Goal: Task Accomplishment & Management: Manage account settings

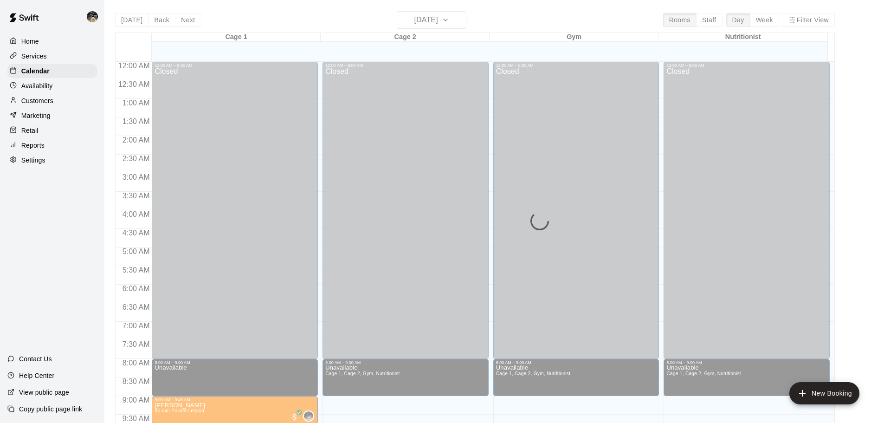
scroll to position [298, 0]
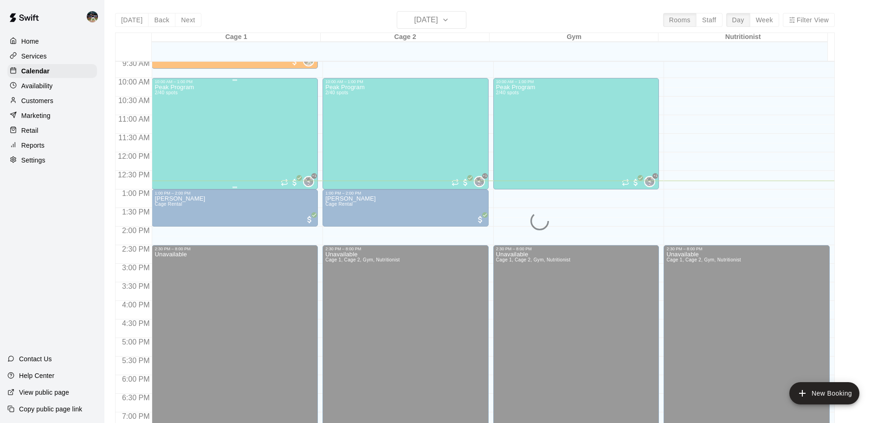
scroll to position [376, 0]
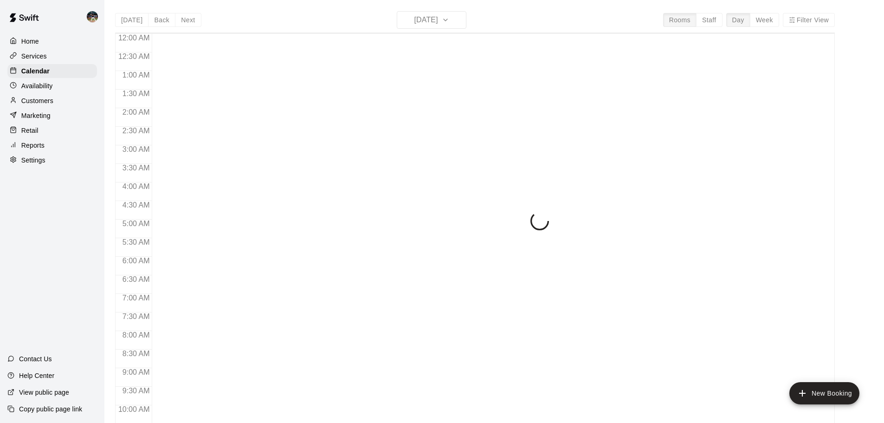
scroll to position [474, 0]
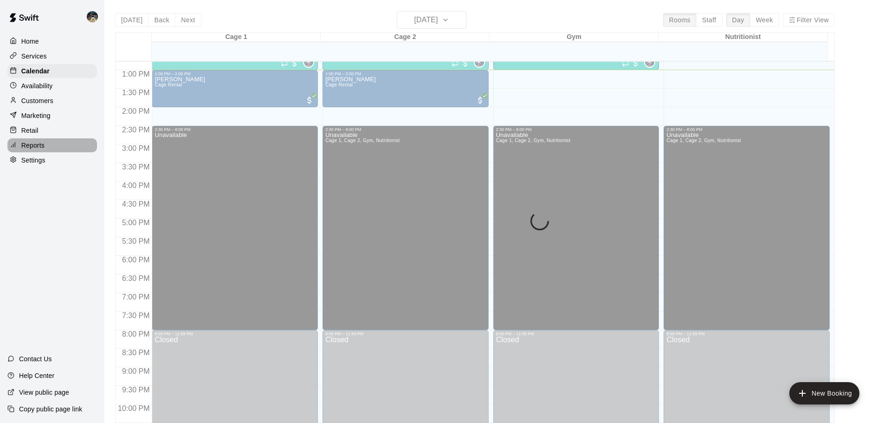
click at [48, 149] on div "Reports" at bounding box center [52, 145] width 90 height 14
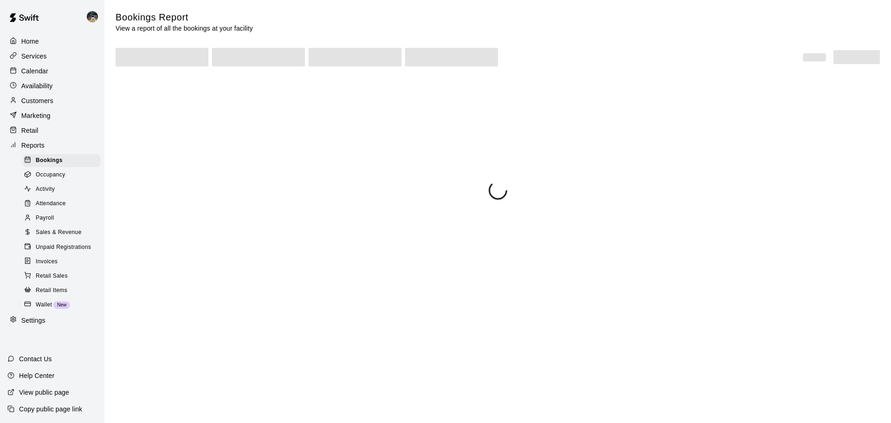
click at [63, 235] on span "Sales & Revenue" at bounding box center [59, 232] width 46 height 9
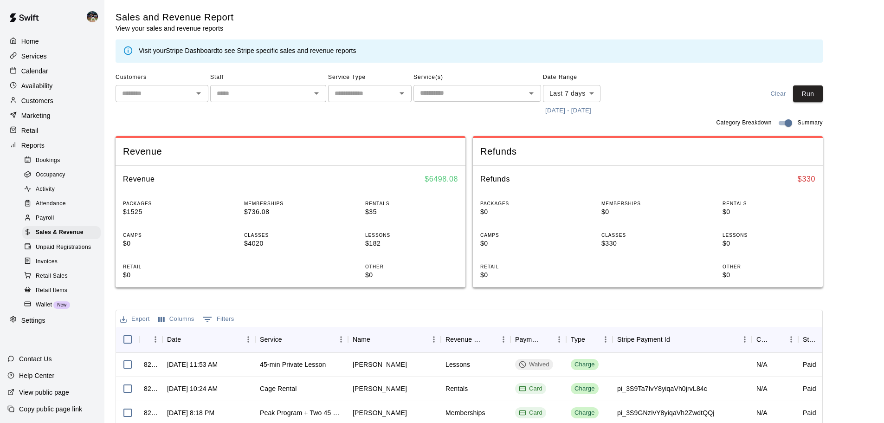
click at [560, 115] on button "9/13/2025 - 9/20/2025" at bounding box center [568, 110] width 51 height 14
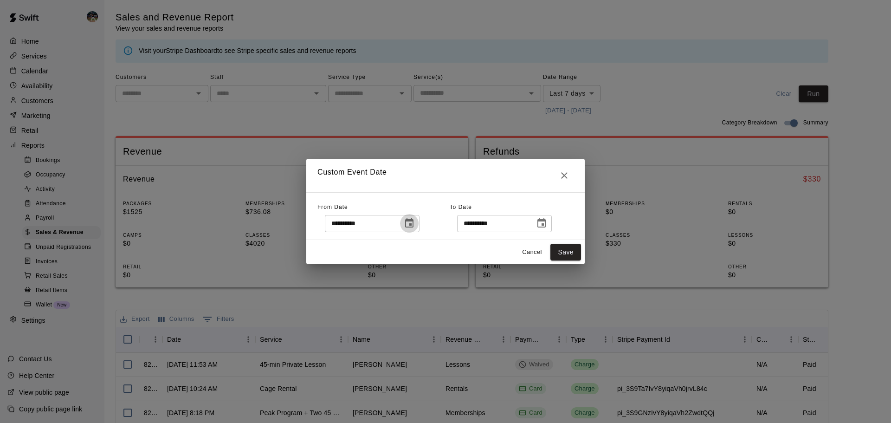
click at [413, 227] on icon "Choose date, selected date is Sep 13, 2025" at bounding box center [409, 222] width 8 height 9
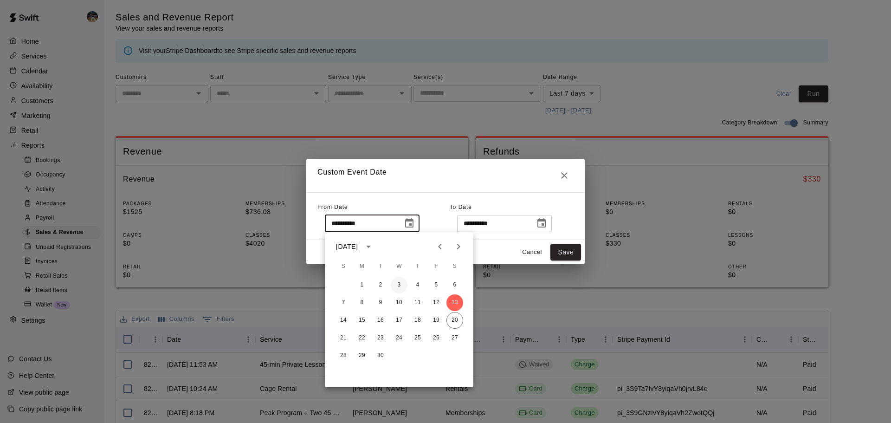
click at [397, 282] on button "3" at bounding box center [399, 285] width 17 height 17
type input "**********"
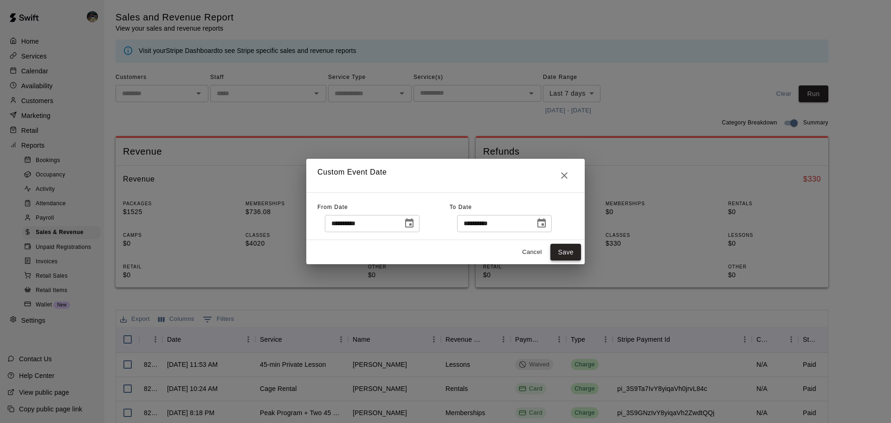
click at [558, 248] on button "Save" at bounding box center [565, 252] width 31 height 17
type input "******"
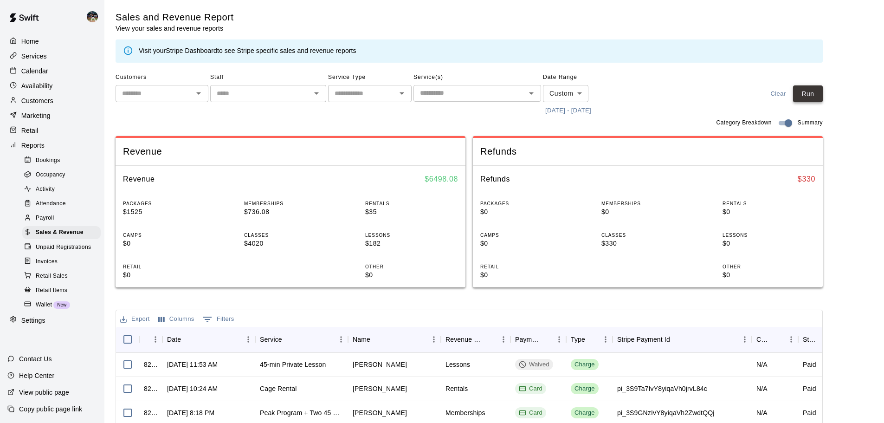
click at [816, 101] on button "Run" at bounding box center [808, 93] width 30 height 17
click at [806, 91] on button "Run" at bounding box center [808, 93] width 30 height 17
click at [123, 320] on icon "Export" at bounding box center [123, 319] width 6 height 6
click at [148, 338] on li "Download as CSV" at bounding box center [153, 337] width 71 height 15
click at [43, 57] on p "Services" at bounding box center [34, 56] width 26 height 9
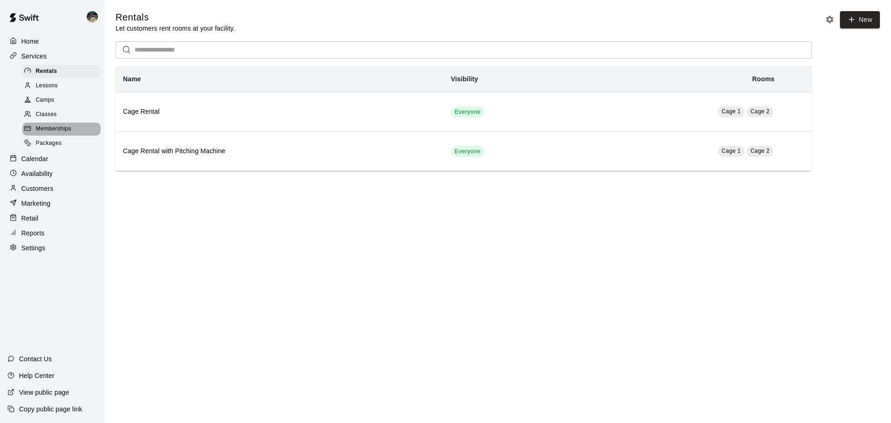
click at [54, 130] on span "Memberships" at bounding box center [53, 128] width 35 height 9
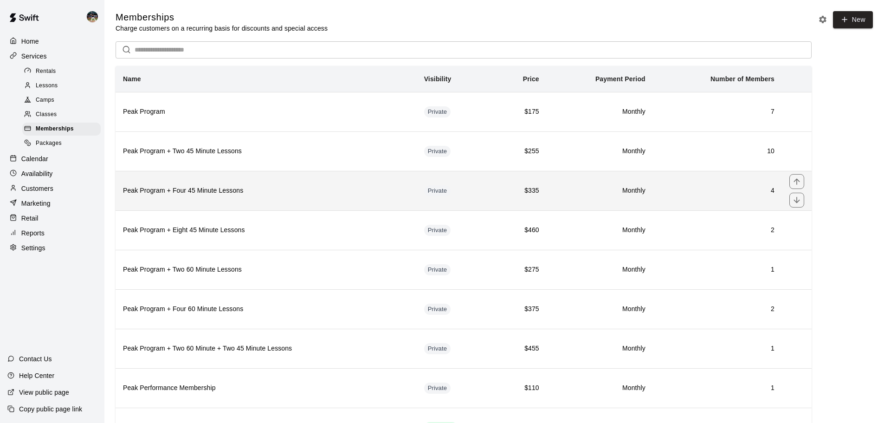
click at [249, 199] on th "Peak Program + Four 45 Minute Lessons" at bounding box center [266, 190] width 301 height 39
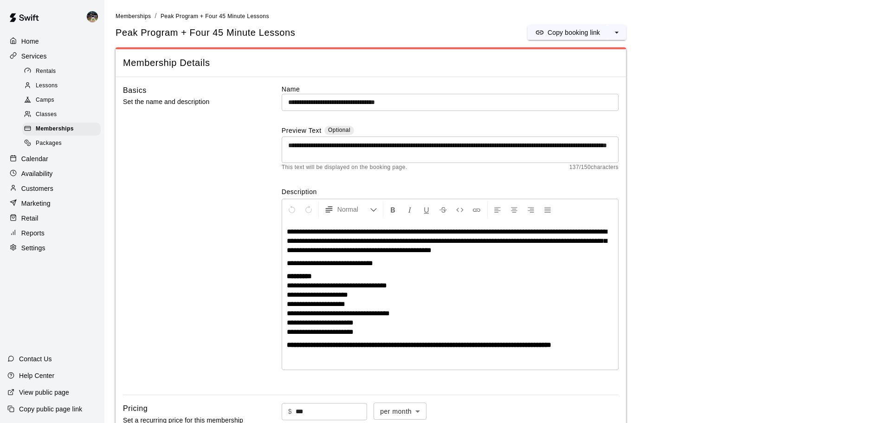
click at [66, 163] on div "Calendar" at bounding box center [52, 159] width 90 height 14
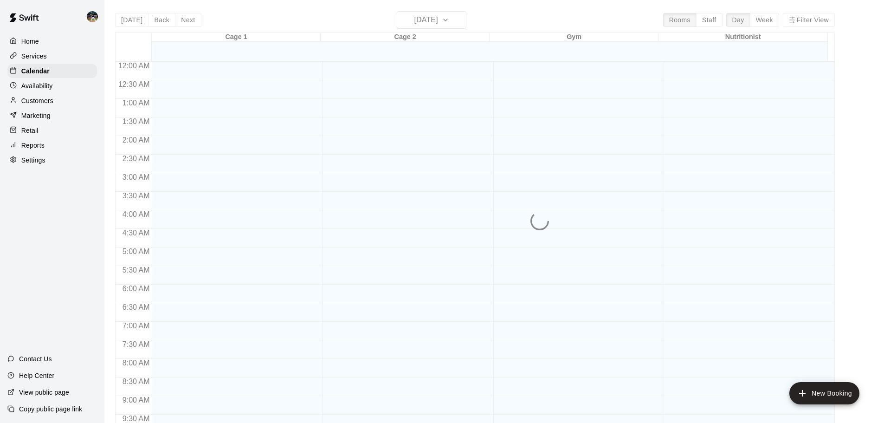
scroll to position [487, 0]
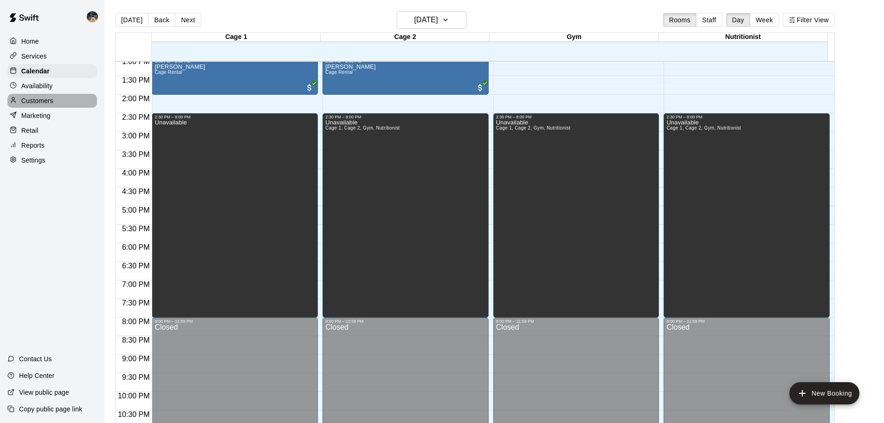
click at [29, 105] on p "Customers" at bounding box center [37, 100] width 32 height 9
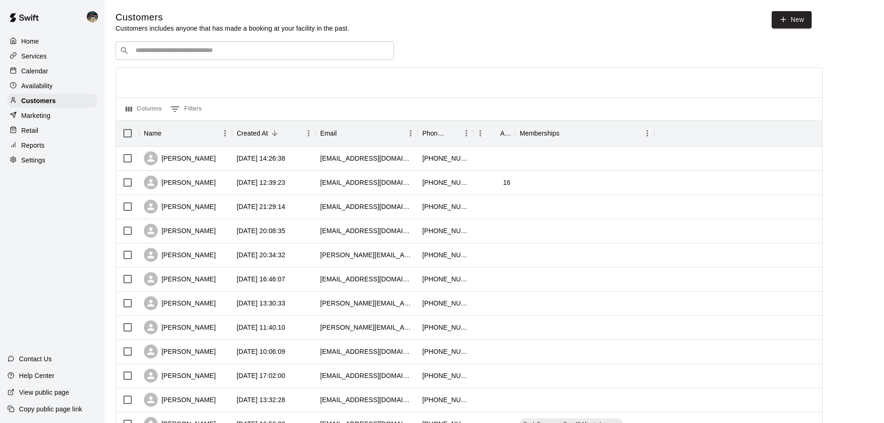
click at [265, 54] on input "Search customers by name or email" at bounding box center [261, 50] width 257 height 9
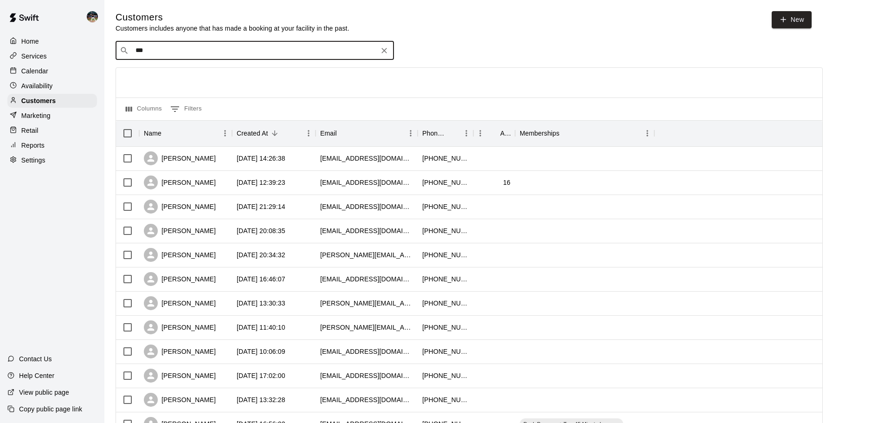
type input "****"
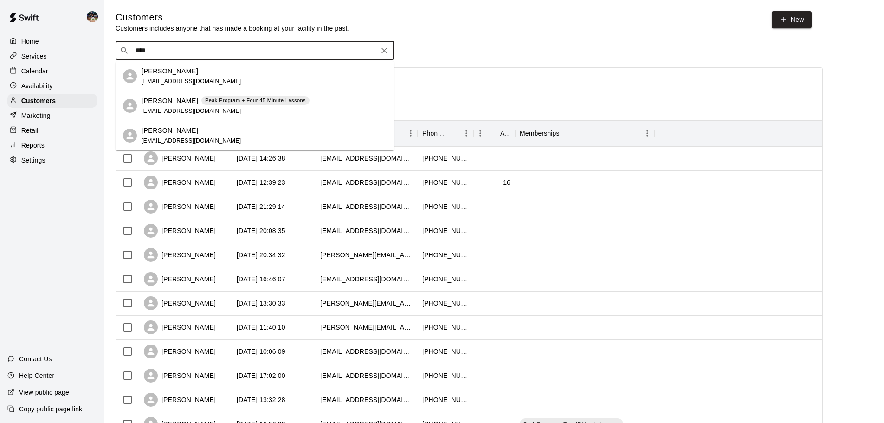
click at [244, 106] on div "Madilyn Emmert Peak Program + Four 45 Minute Lessons madiemmert31@gmail.com" at bounding box center [226, 106] width 168 height 20
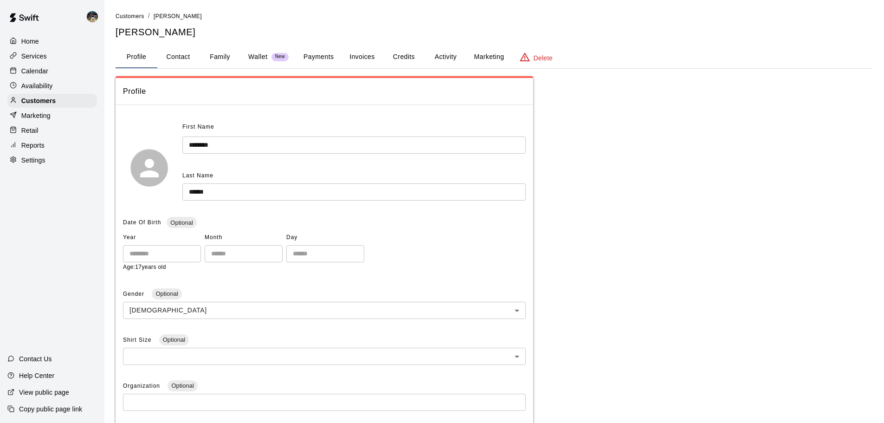
click at [432, 53] on button "Activity" at bounding box center [446, 57] width 42 height 22
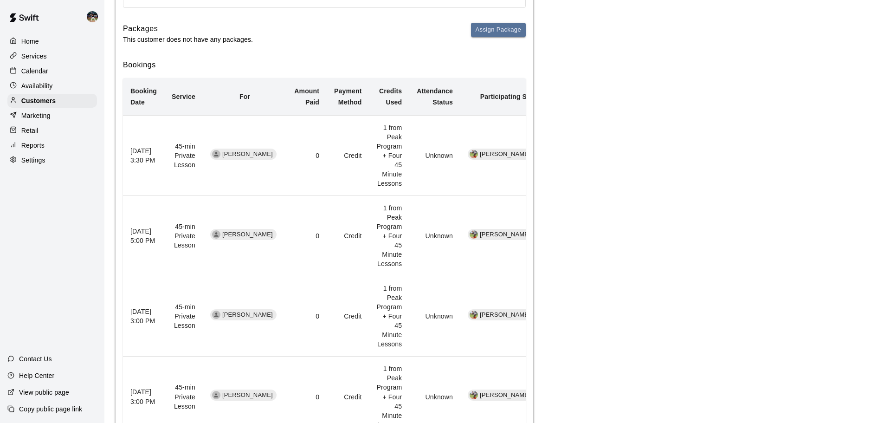
scroll to position [6, 0]
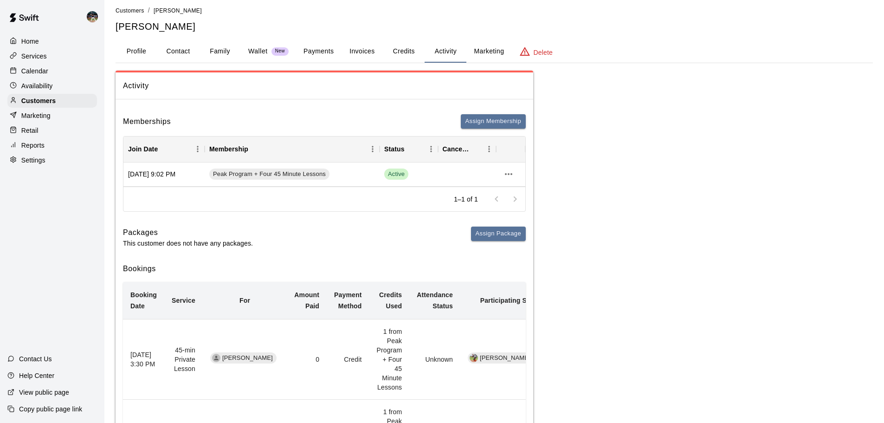
click at [316, 51] on button "Payments" at bounding box center [318, 51] width 45 height 22
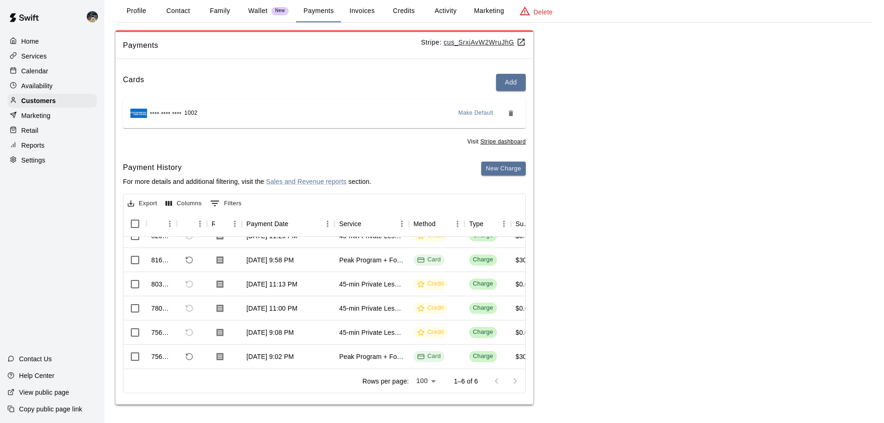
scroll to position [0, 0]
click at [217, 352] on icon "Download Receipt" at bounding box center [220, 356] width 7 height 8
click at [216, 255] on icon "Download Receipt" at bounding box center [219, 259] width 9 height 9
click at [244, 139] on div "Visit Stripe dashboard" at bounding box center [324, 139] width 403 height 15
click at [27, 67] on div "Calendar" at bounding box center [52, 71] width 90 height 14
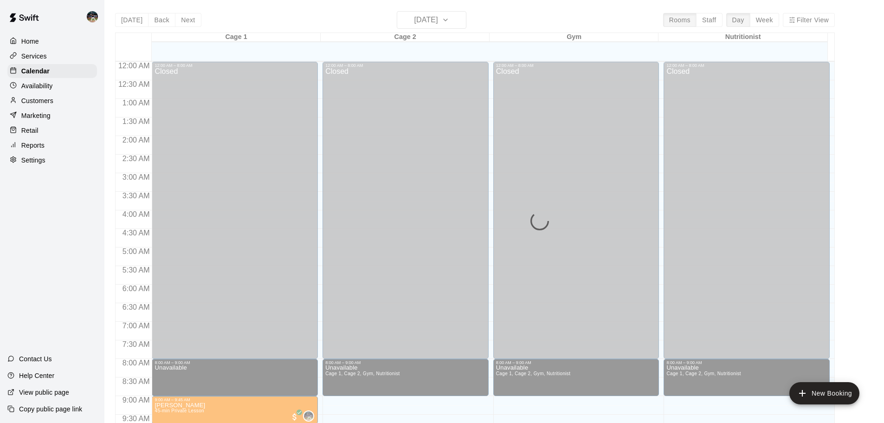
scroll to position [487, 0]
